Goal: Information Seeking & Learning: Learn about a topic

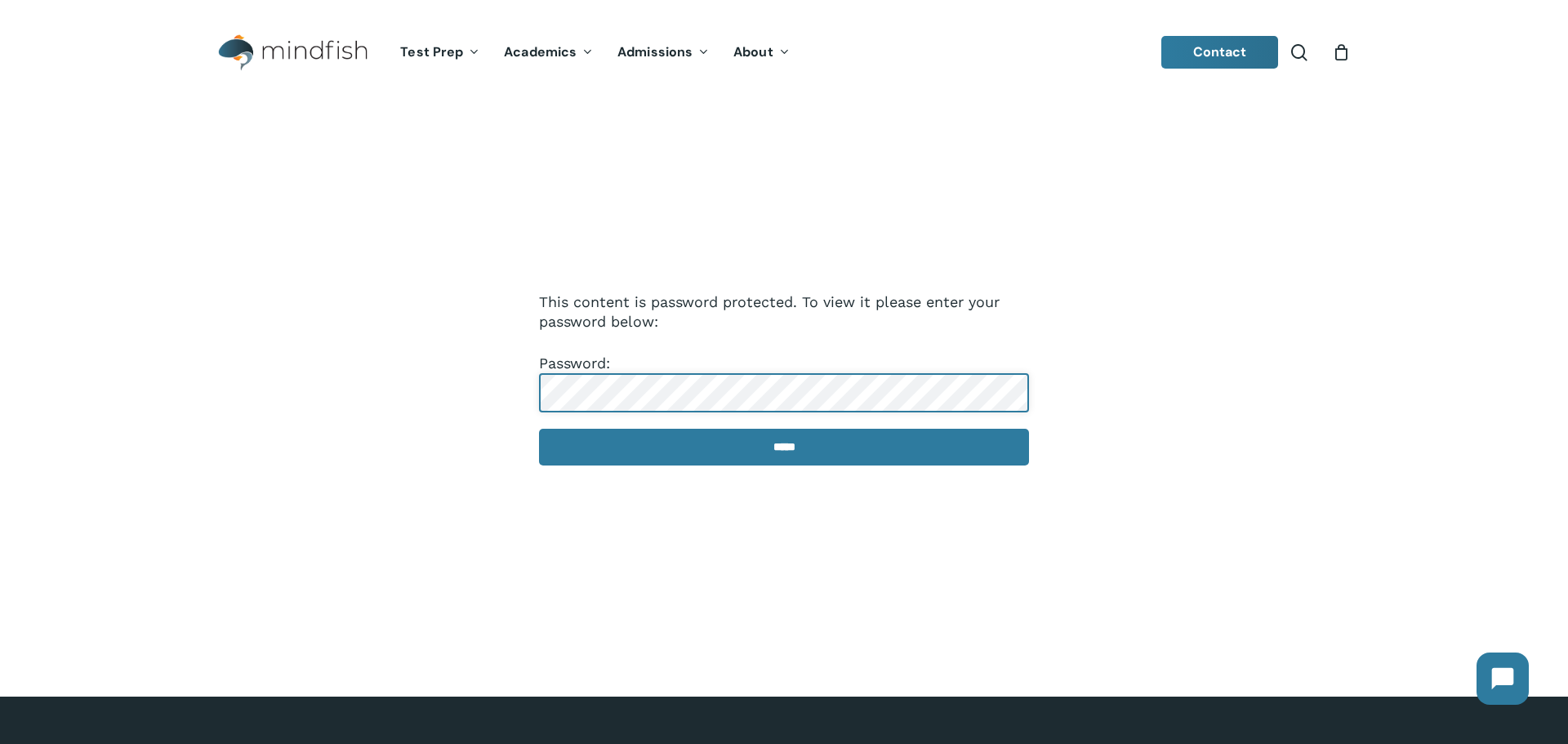
click at [539, 429] on input "*****" at bounding box center [784, 447] width 490 height 36
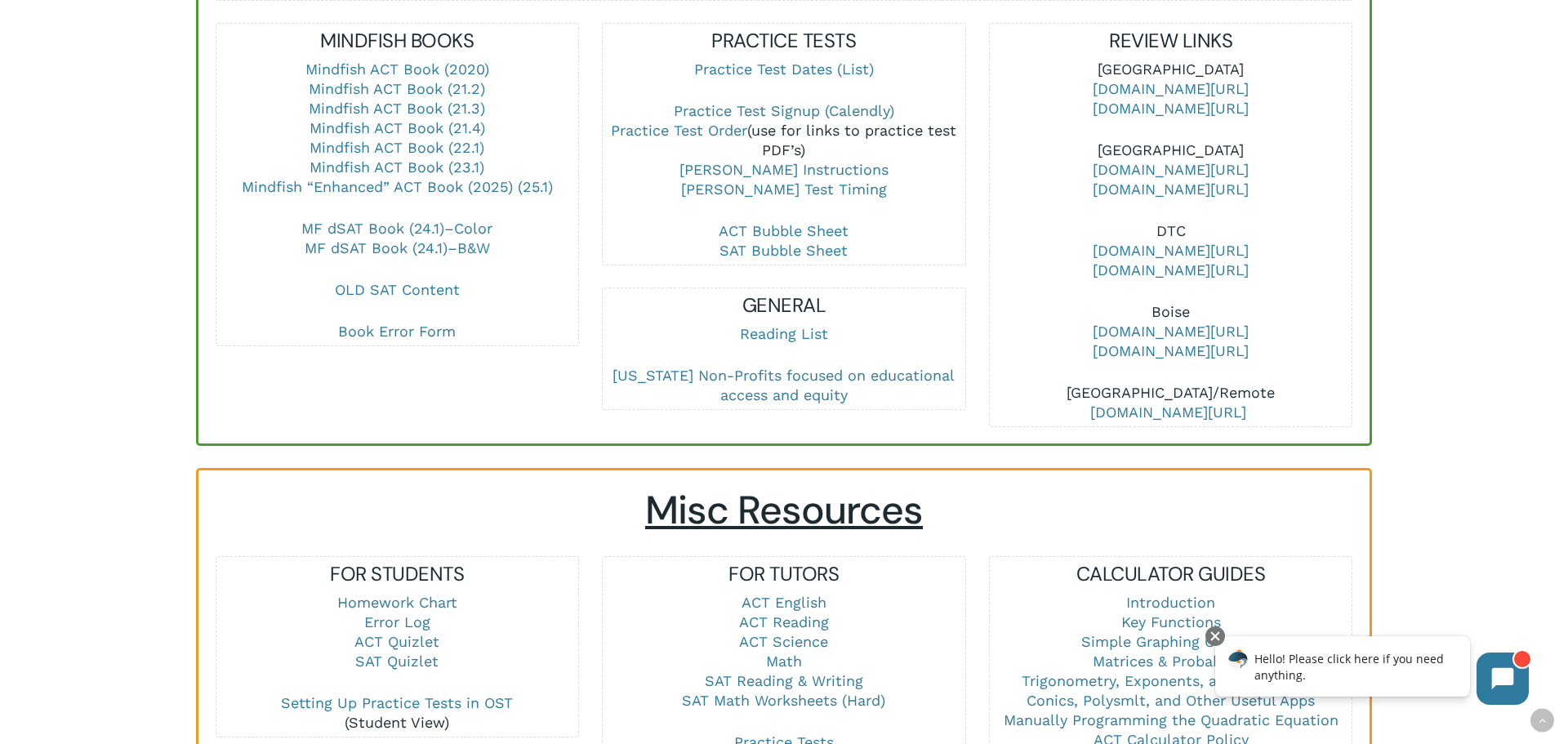
scroll to position [643, 0]
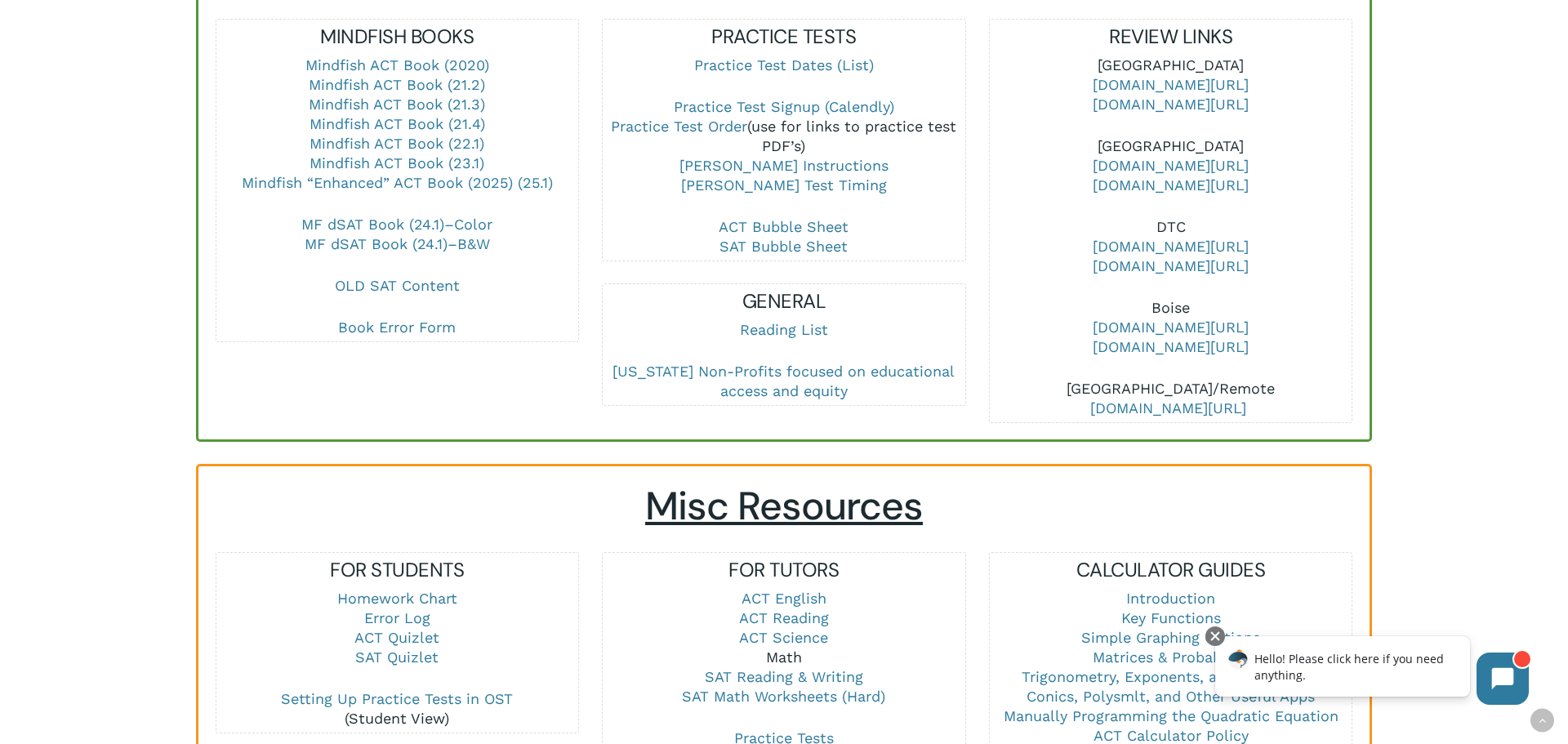
click at [777, 649] on link "Math" at bounding box center [784, 657] width 36 height 17
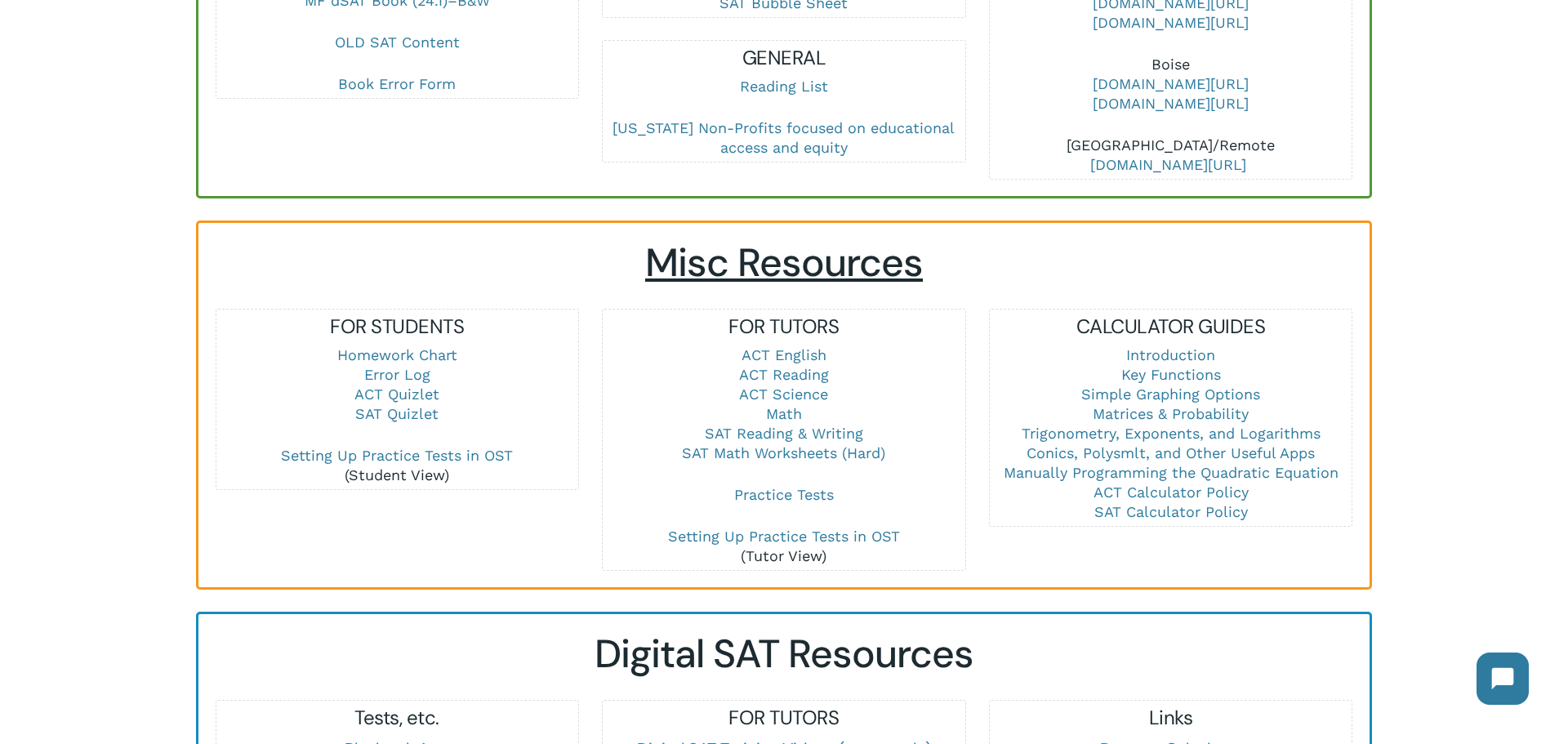
scroll to position [885, 0]
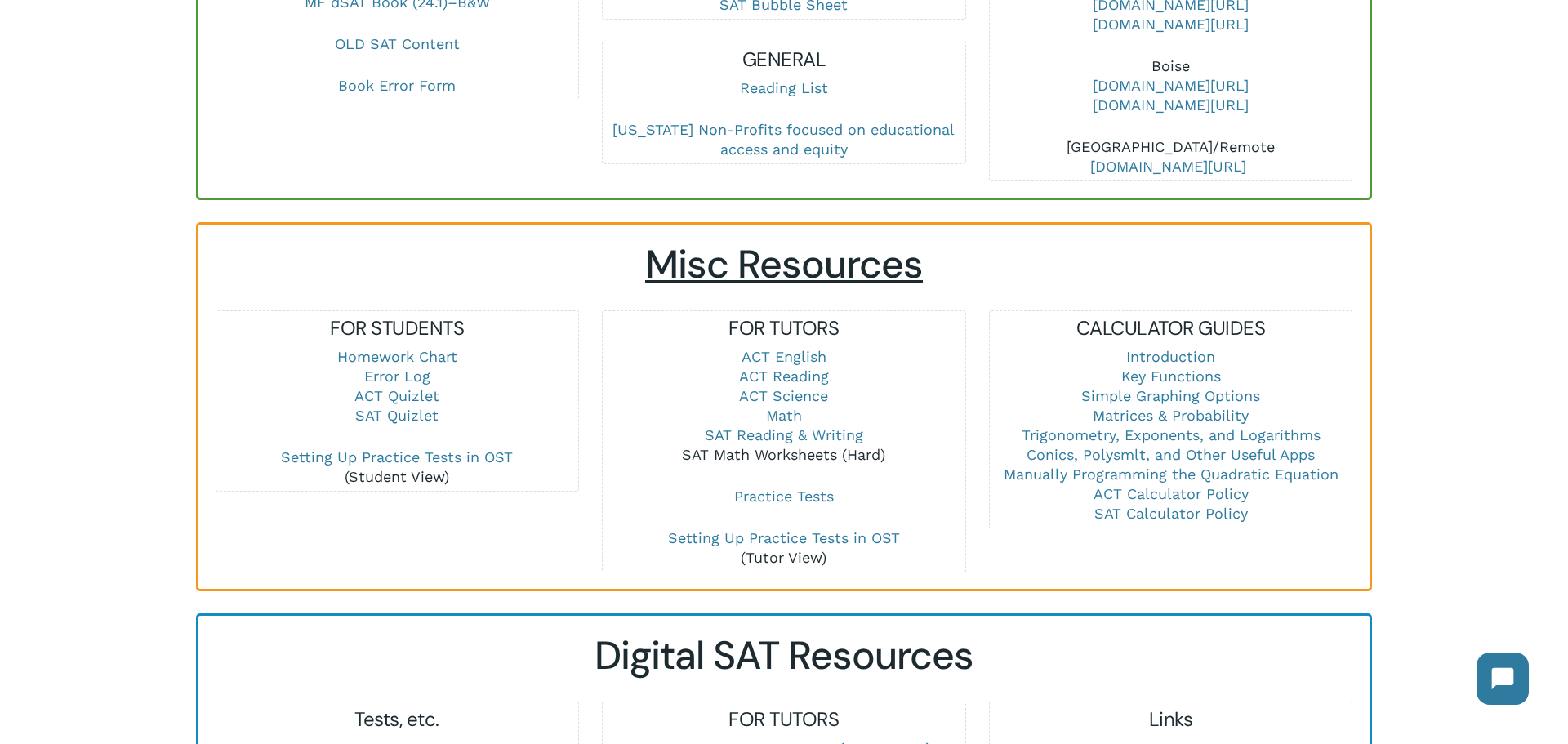
click at [802, 446] on link "SAT Math Worksheets (Hard)" at bounding box center [783, 454] width 203 height 17
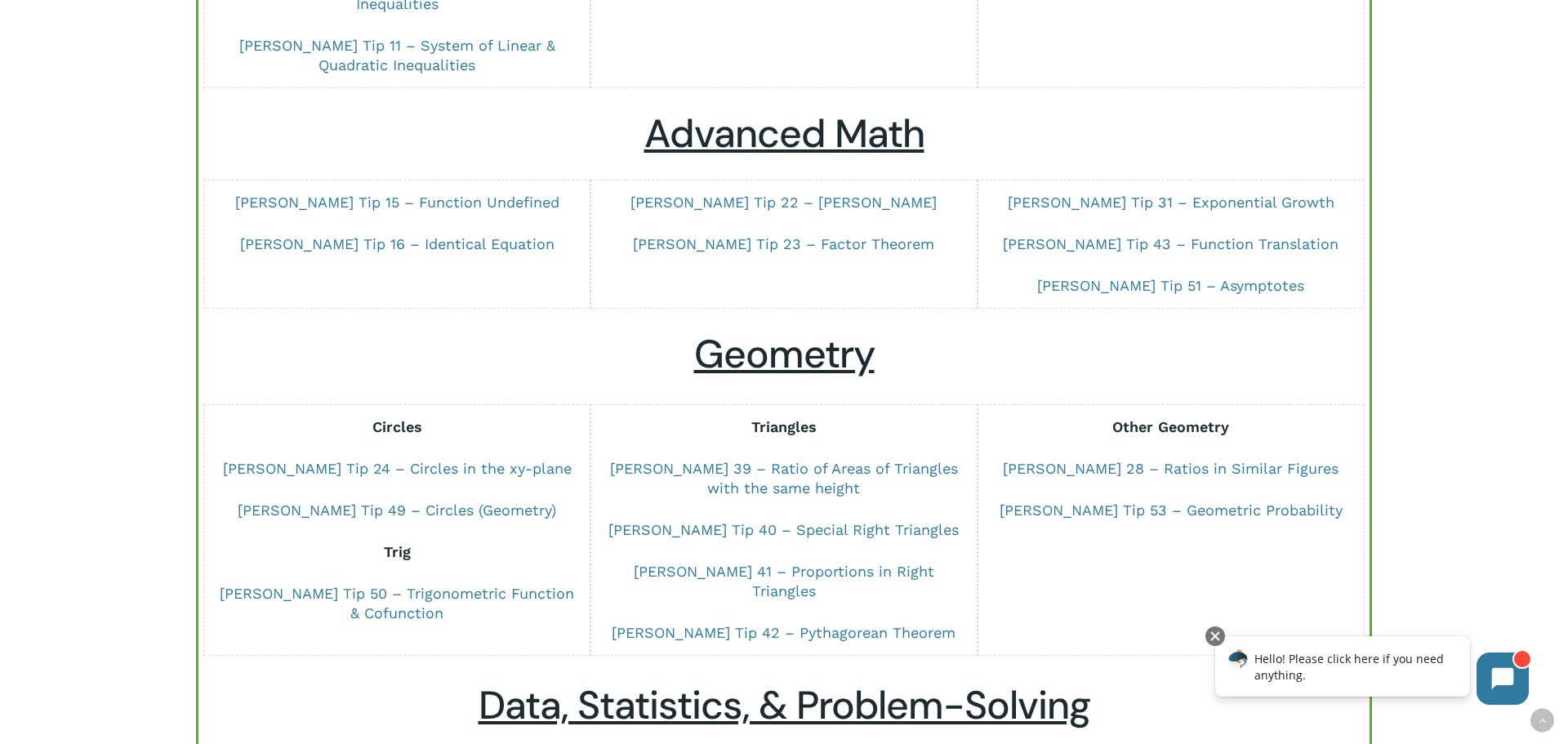
scroll to position [529, 0]
click at [682, 561] on link "[PERSON_NAME] 41 – Proportions in Right Triangles" at bounding box center [784, 579] width 301 height 36
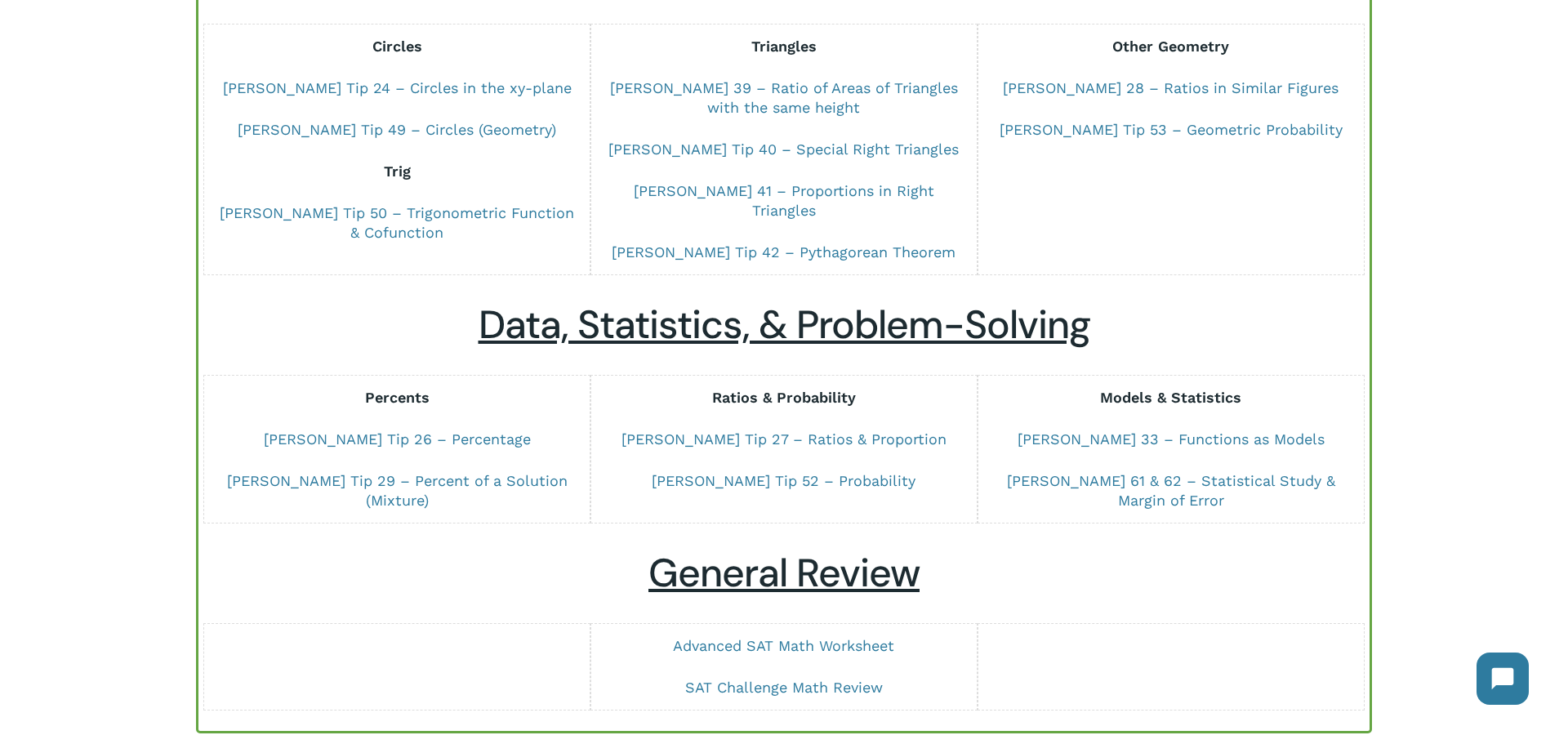
scroll to position [920, 0]
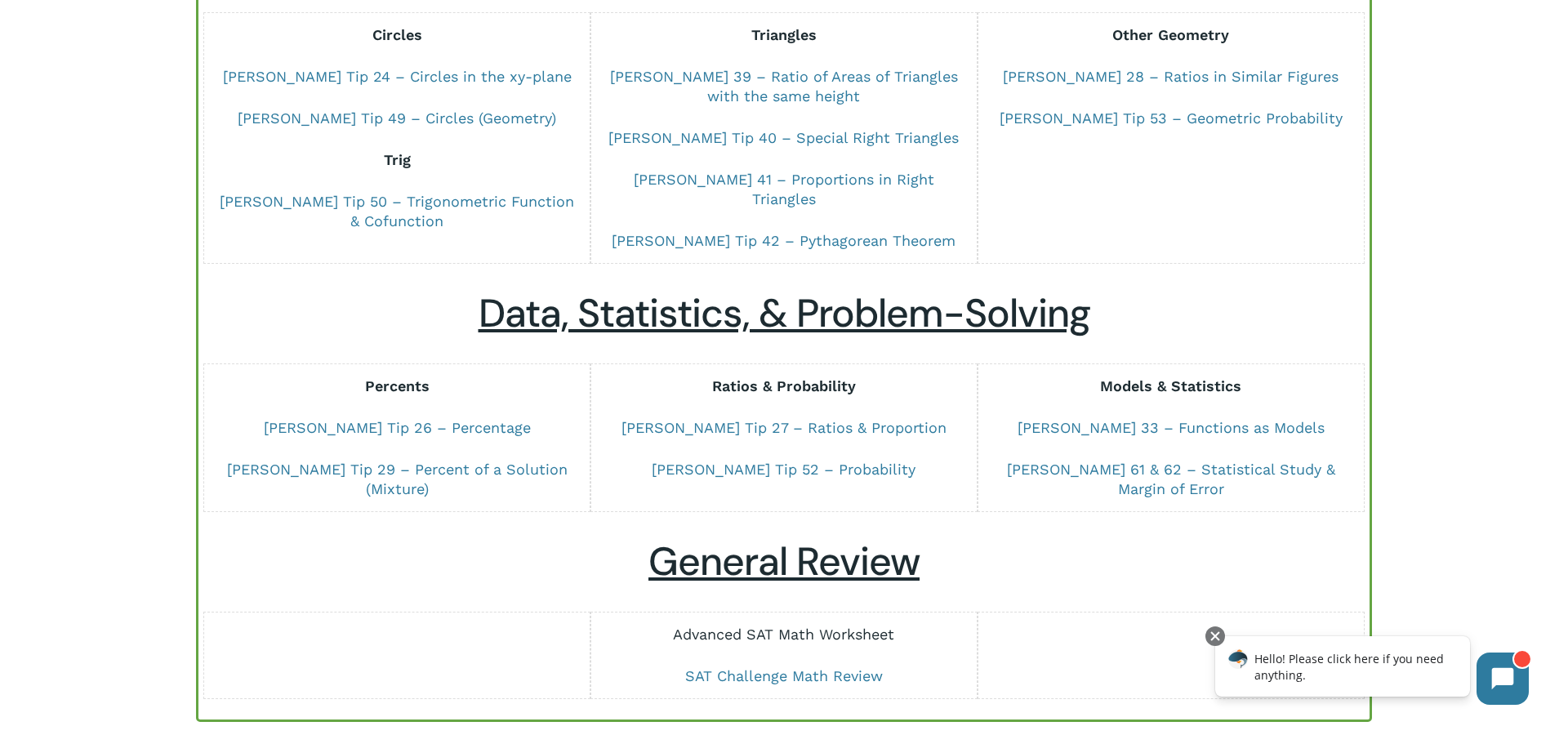
click at [848, 626] on link "Advanced SAT Math Worksheet" at bounding box center [784, 634] width 222 height 17
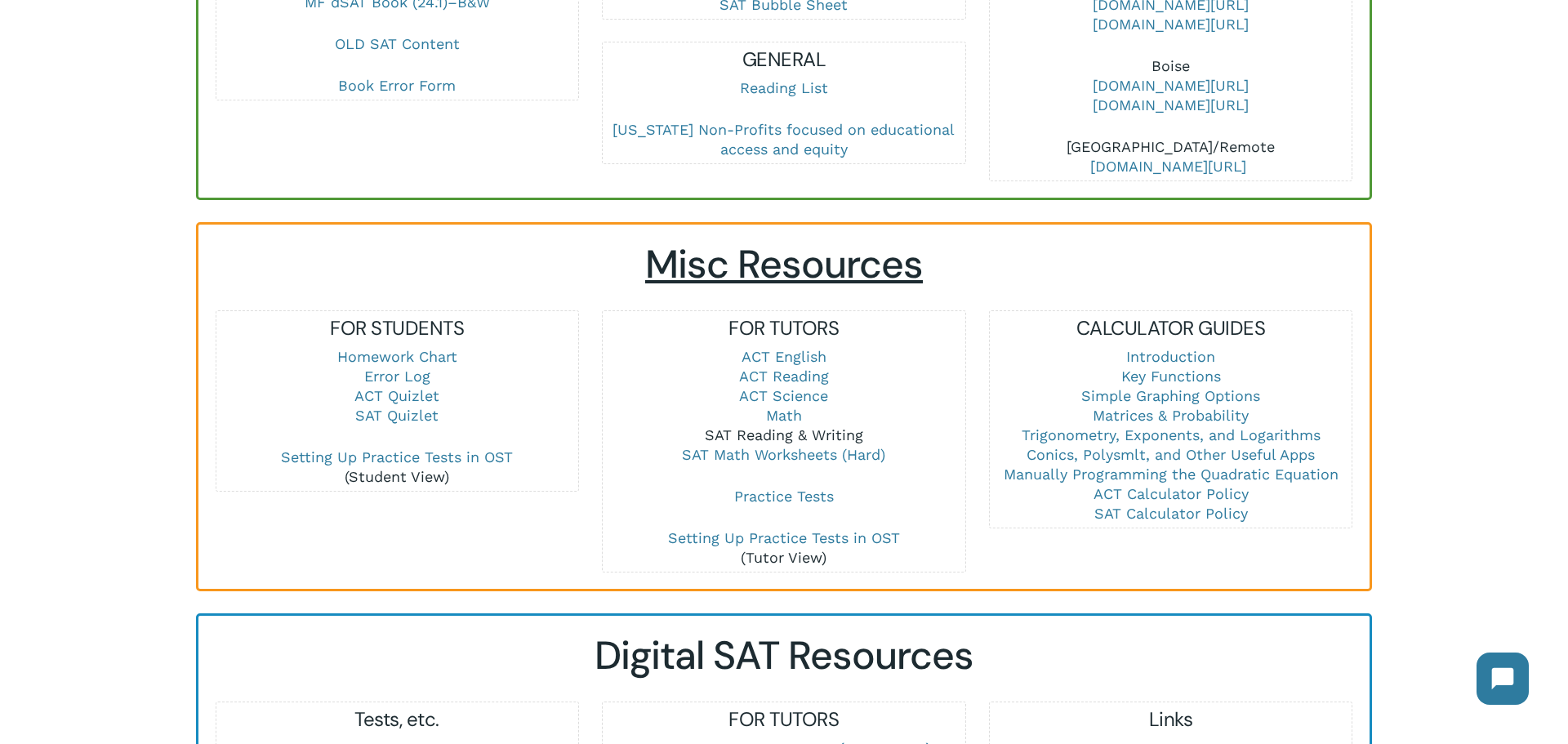
click at [788, 426] on link "SAT Reading & Writing" at bounding box center [784, 435] width 158 height 17
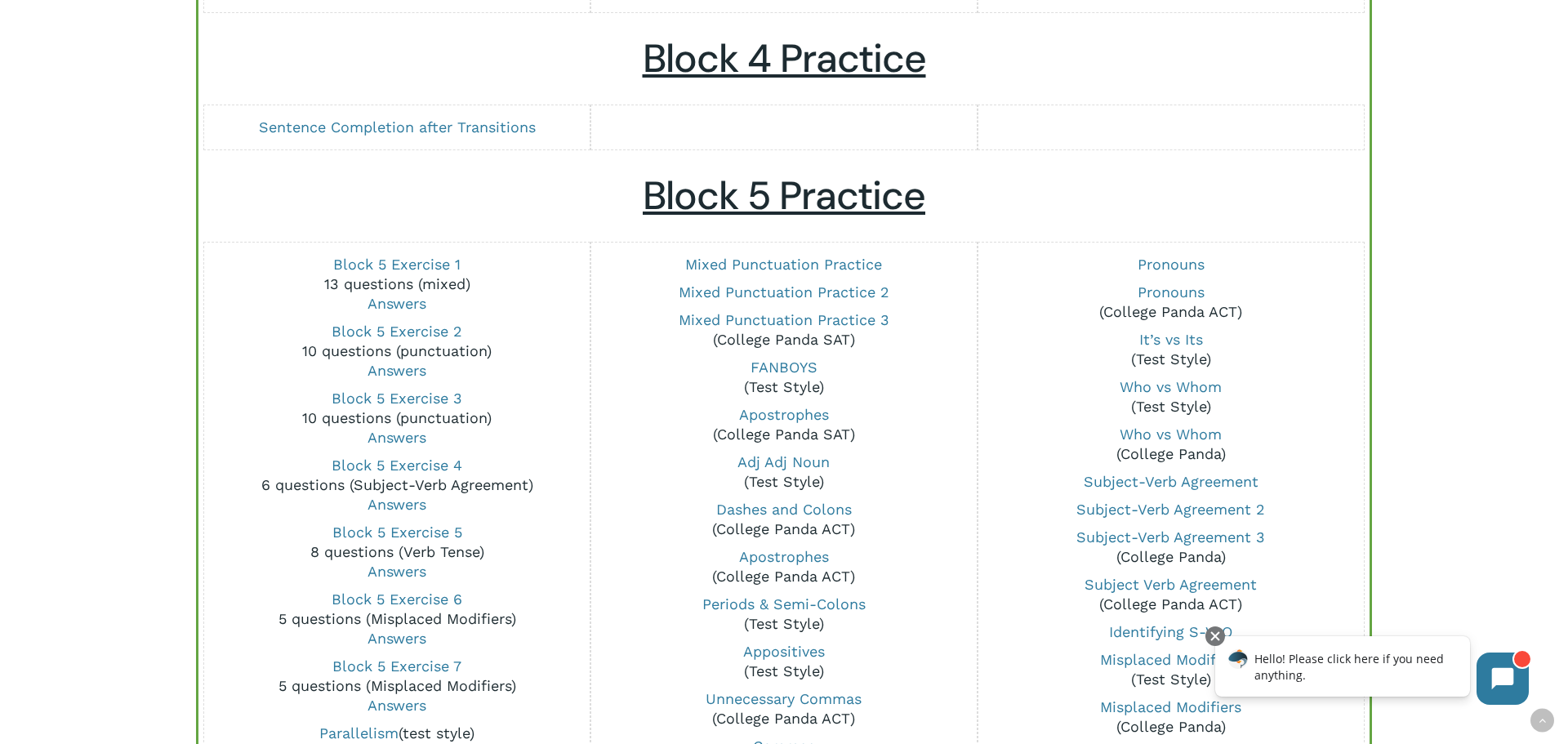
scroll to position [1097, 0]
click at [828, 262] on link "Mixed Punctuation Practice" at bounding box center [783, 264] width 196 height 17
click at [783, 292] on link "Mixed Punctuation Practice 2" at bounding box center [784, 291] width 210 height 17
click at [795, 318] on link "Mixed Punctuation Practice 3" at bounding box center [784, 318] width 210 height 17
